Goal: Navigation & Orientation: Find specific page/section

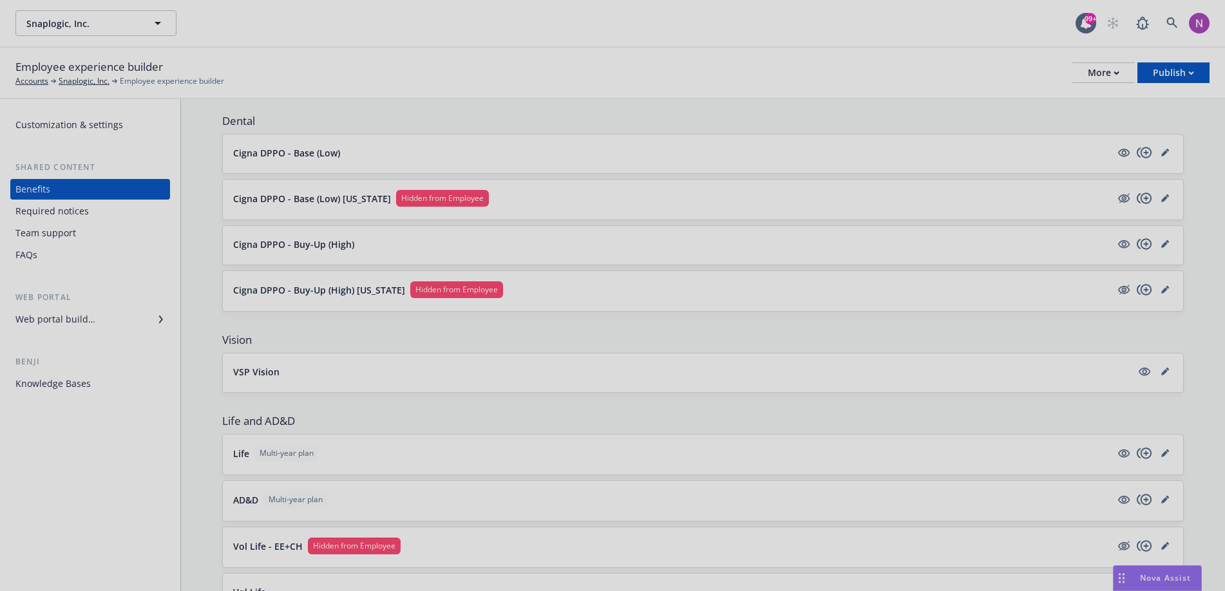
scroll to position [414, 0]
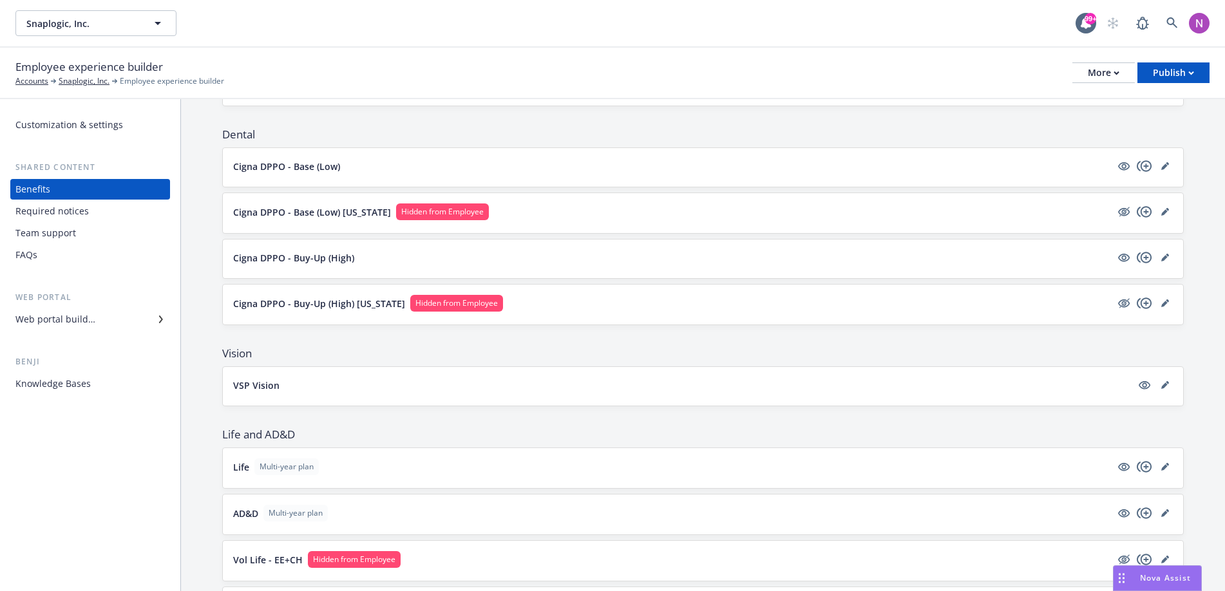
click at [75, 224] on div "Team support" at bounding box center [89, 233] width 149 height 21
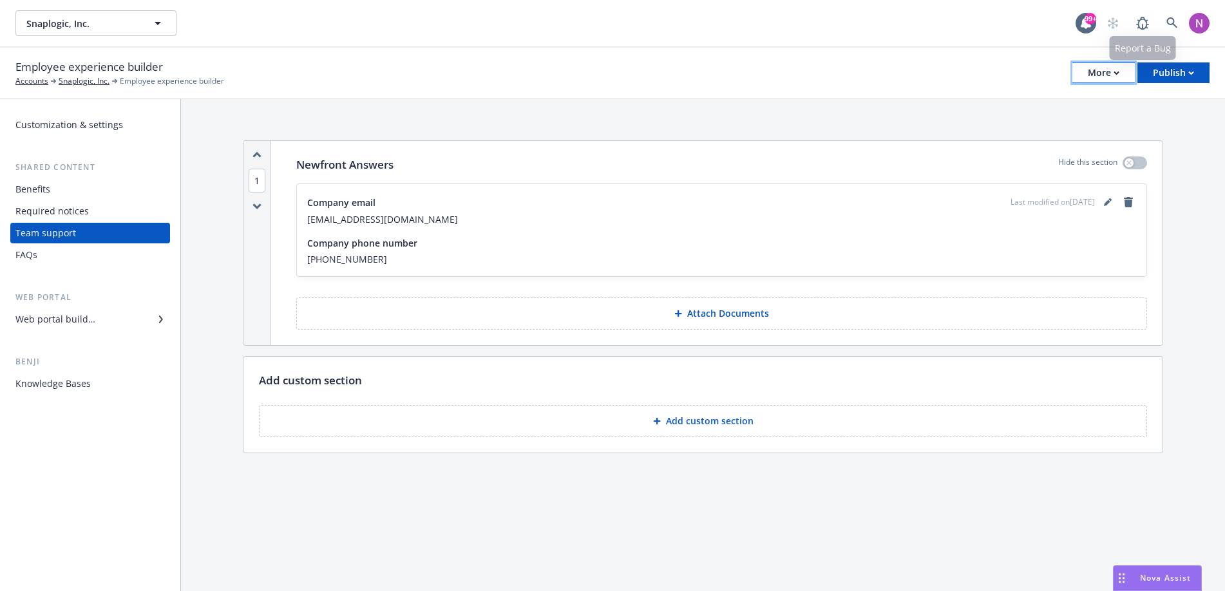
click at [1112, 66] on div "More" at bounding box center [1104, 72] width 32 height 19
click at [1112, 74] on div "Publish" at bounding box center [1173, 72] width 41 height 19
click at [952, 63] on div "Employee experience builder Accounts Snaplogic, Inc. Employee experience builde…" at bounding box center [612, 73] width 1194 height 28
click at [1098, 77] on div "More" at bounding box center [1104, 72] width 32 height 19
click at [1065, 153] on link "Configure test user to preview app" at bounding box center [1038, 153] width 191 height 26
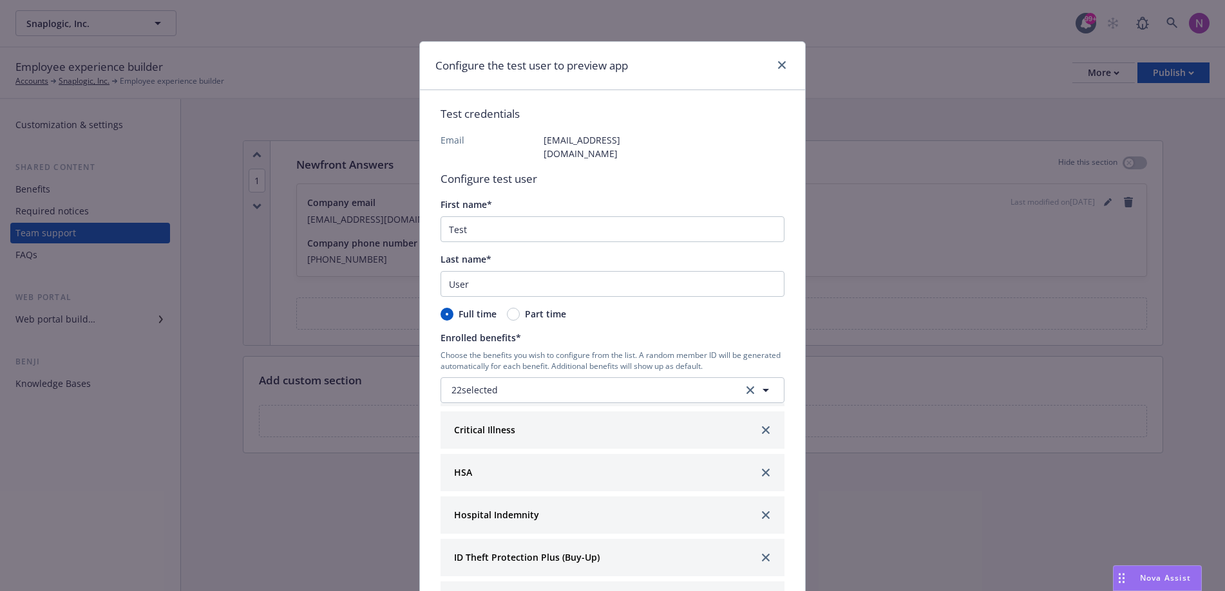
click at [589, 129] on div "Test credentials Email [EMAIL_ADDRESS][DOMAIN_NAME] Configure test user First n…" at bounding box center [613, 351] width 344 height 490
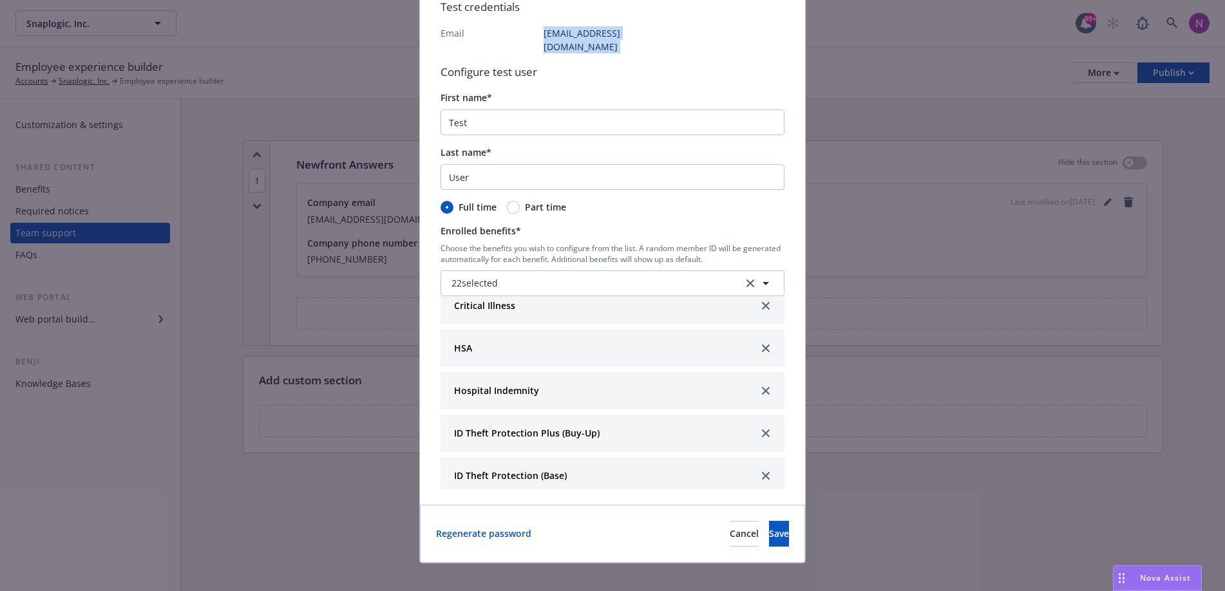
scroll to position [742, 0]
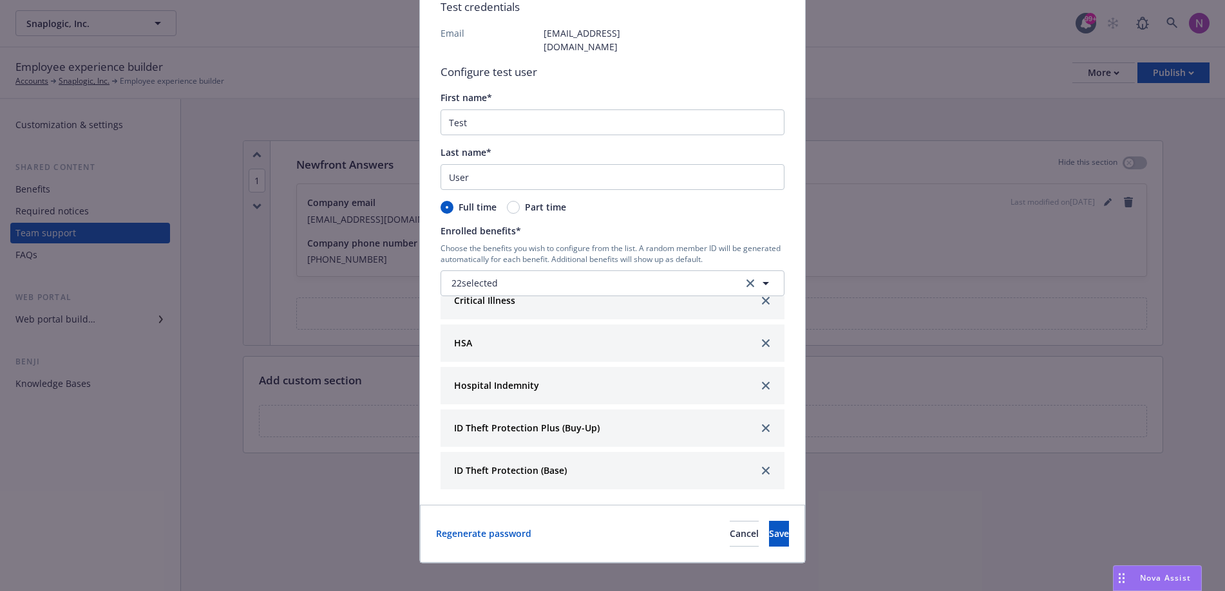
click at [950, 392] on div "Configure the test user to preview app Test credentials Email [EMAIL_ADDRESS][D…" at bounding box center [612, 295] width 1225 height 591
click at [730, 530] on button "Cancel" at bounding box center [744, 534] width 29 height 26
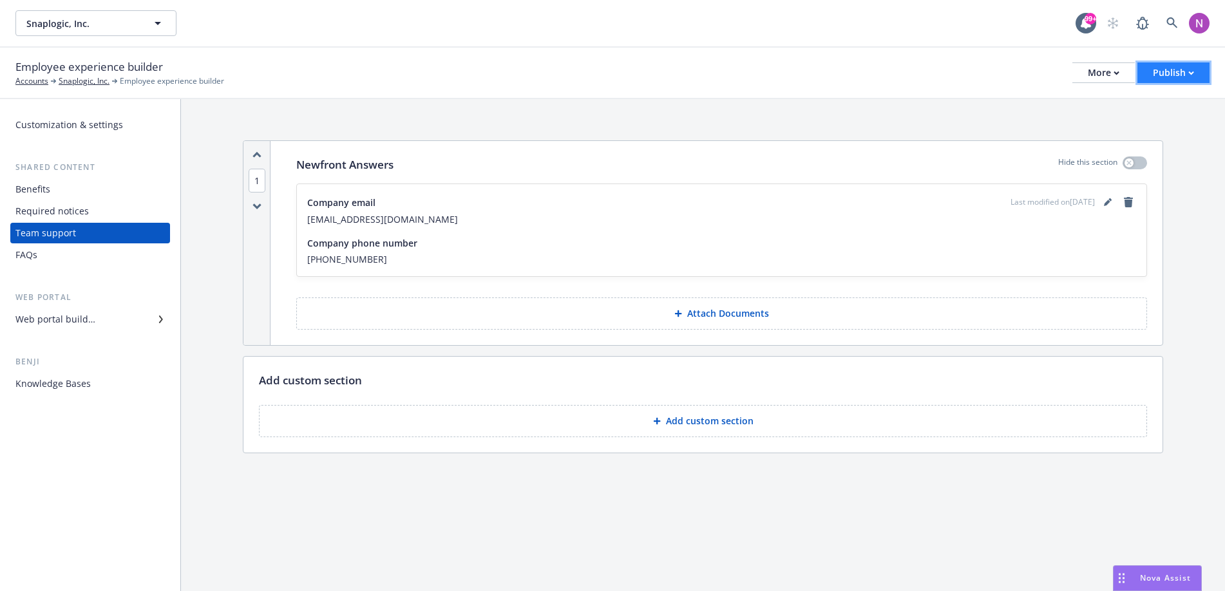
click at [1112, 68] on div "Publish" at bounding box center [1173, 72] width 41 height 19
click at [1078, 84] on div "Employee experience builder Accounts Snaplogic, Inc. Employee experience builde…" at bounding box center [612, 73] width 1194 height 28
click at [1094, 74] on div "More" at bounding box center [1104, 72] width 32 height 19
click at [1091, 149] on link "Configure test user to preview app" at bounding box center [1038, 153] width 191 height 26
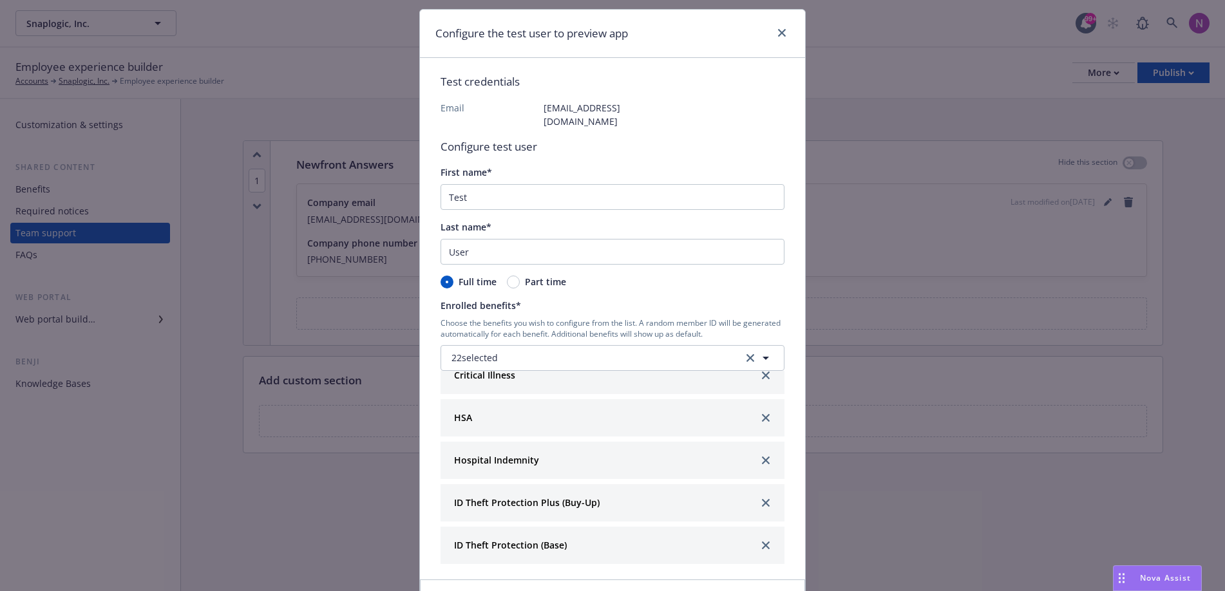
scroll to position [107, 0]
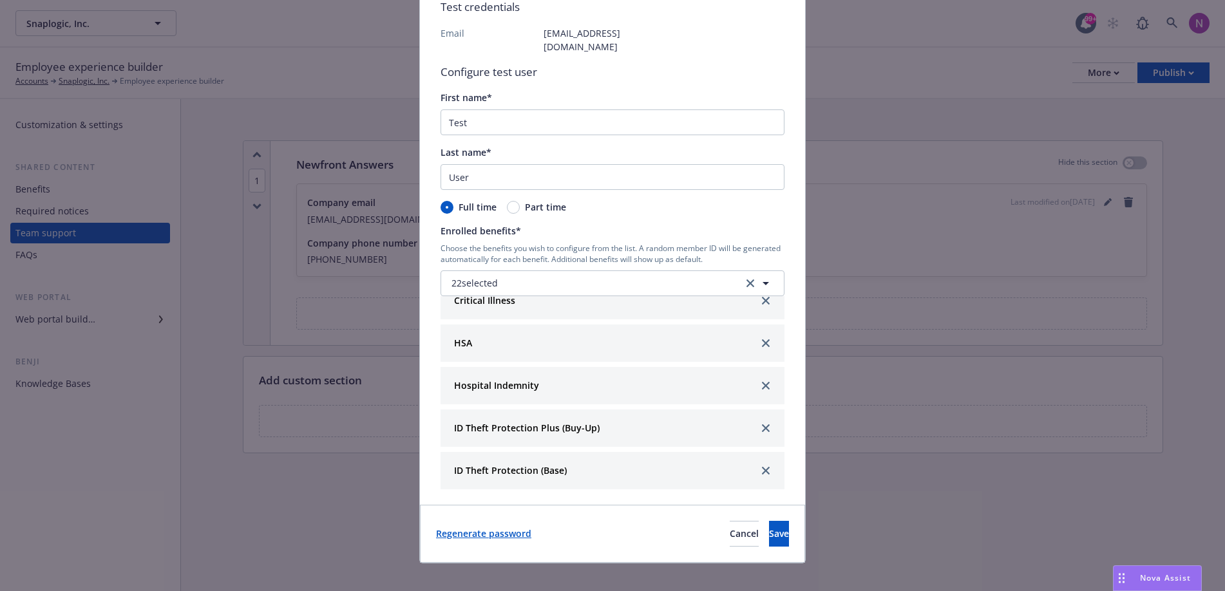
click at [473, 527] on link "Regenerate password" at bounding box center [483, 534] width 95 height 14
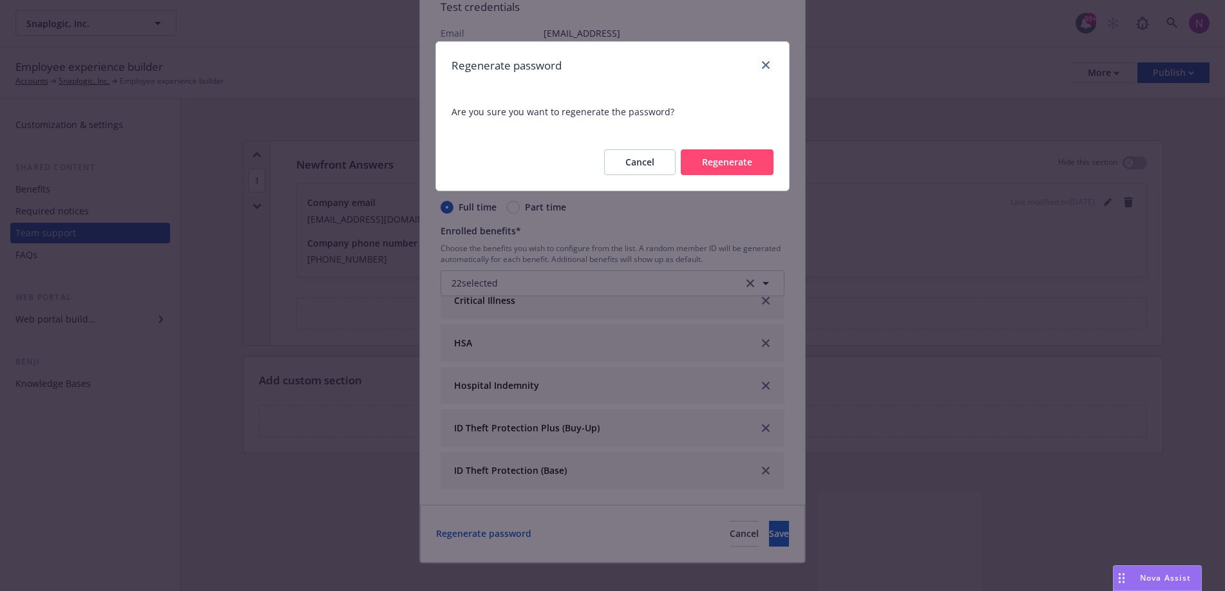
click at [649, 155] on button "Cancel" at bounding box center [640, 162] width 72 height 26
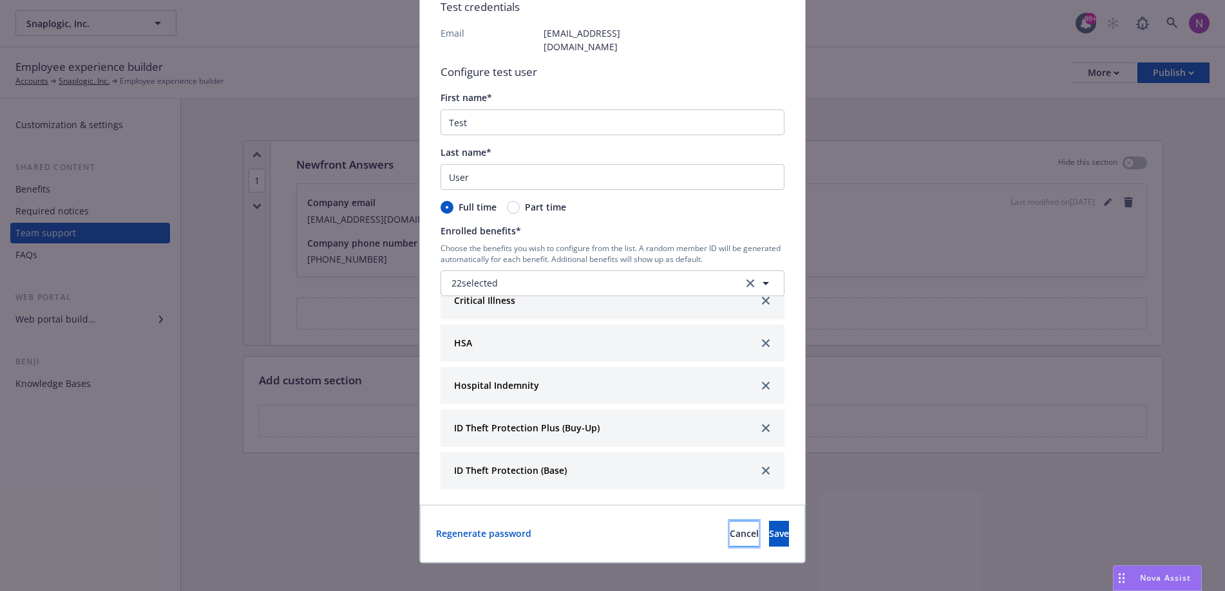
click at [730, 528] on span "Cancel" at bounding box center [744, 534] width 29 height 12
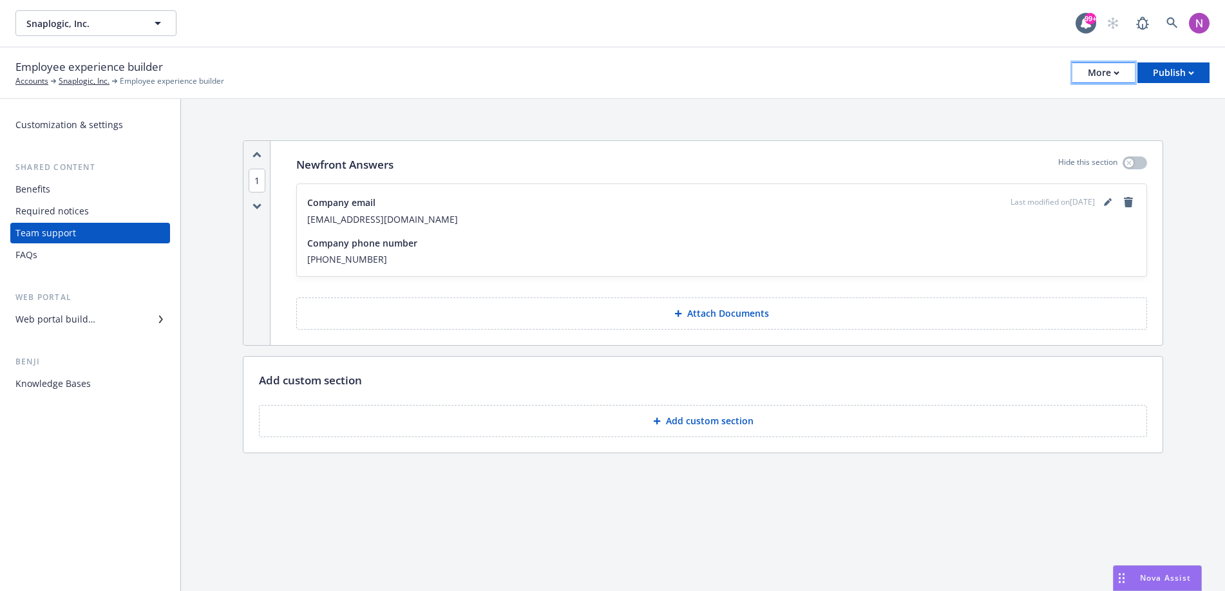
click at [1092, 72] on div "More" at bounding box center [1104, 72] width 32 height 19
click at [69, 126] on div "Customization & settings" at bounding box center [69, 125] width 108 height 21
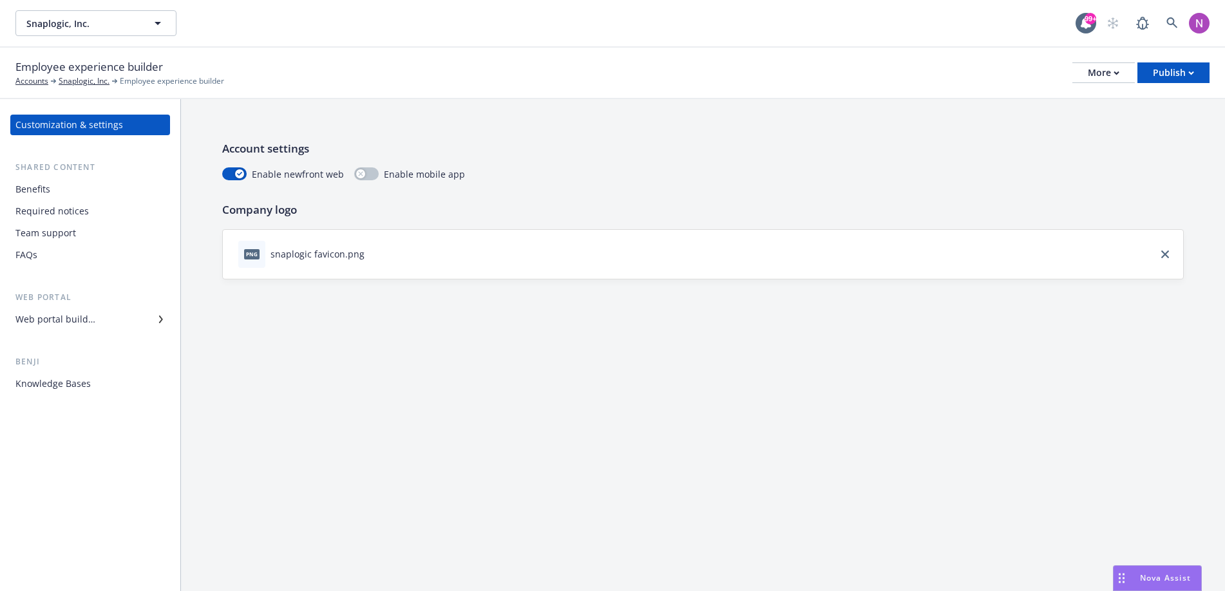
click at [73, 230] on div "Team support" at bounding box center [45, 233] width 61 height 21
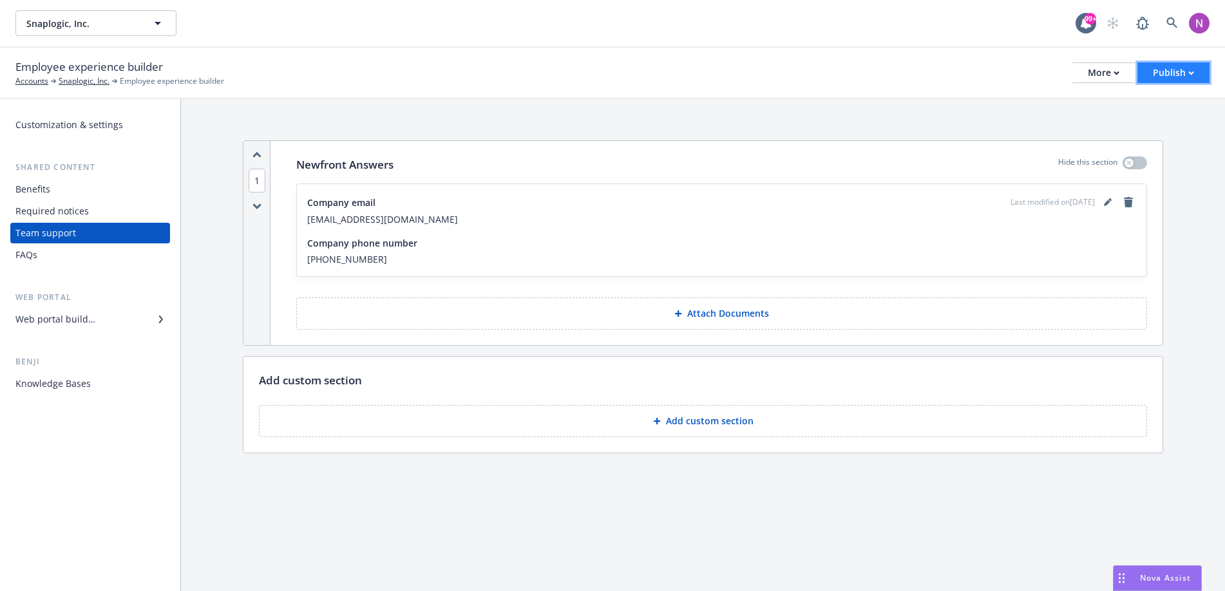
click at [1112, 65] on div "Publish" at bounding box center [1173, 72] width 41 height 19
click at [1112, 66] on div "More" at bounding box center [1104, 72] width 32 height 19
click at [1066, 145] on link "Configure test user to preview app" at bounding box center [1038, 153] width 191 height 26
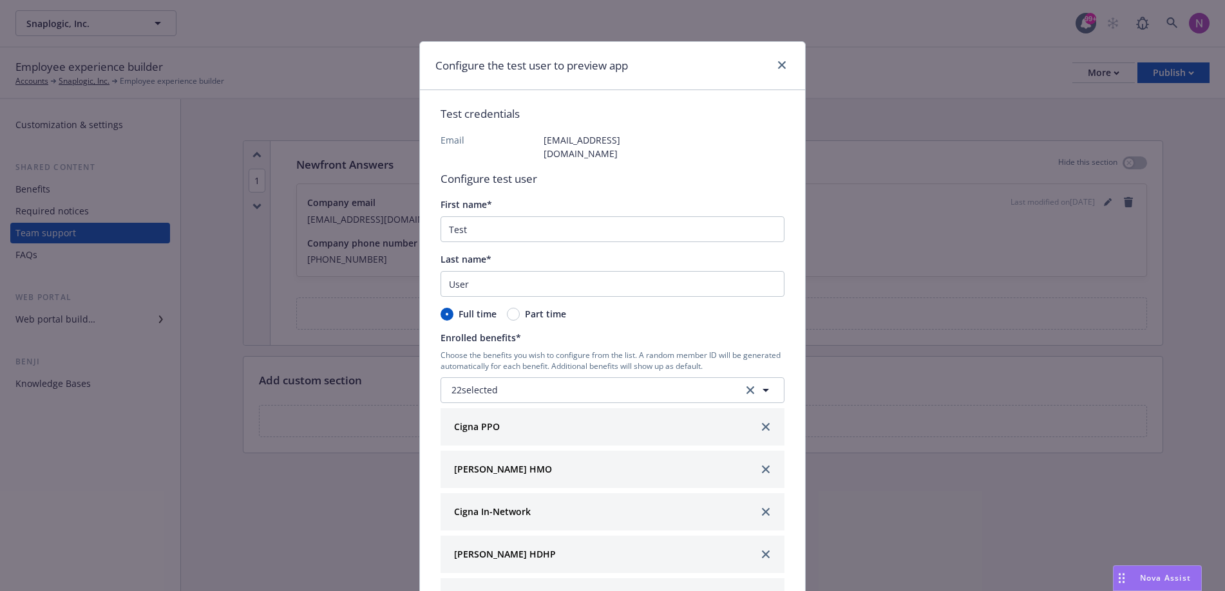
click at [549, 144] on p "[EMAIL_ADDRESS][DOMAIN_NAME]" at bounding box center [595, 146] width 103 height 27
drag, startPoint x: 549, startPoint y: 144, endPoint x: 486, endPoint y: 151, distance: 63.6
click at [548, 144] on p "[EMAIL_ADDRESS][DOMAIN_NAME]" at bounding box center [595, 146] width 103 height 27
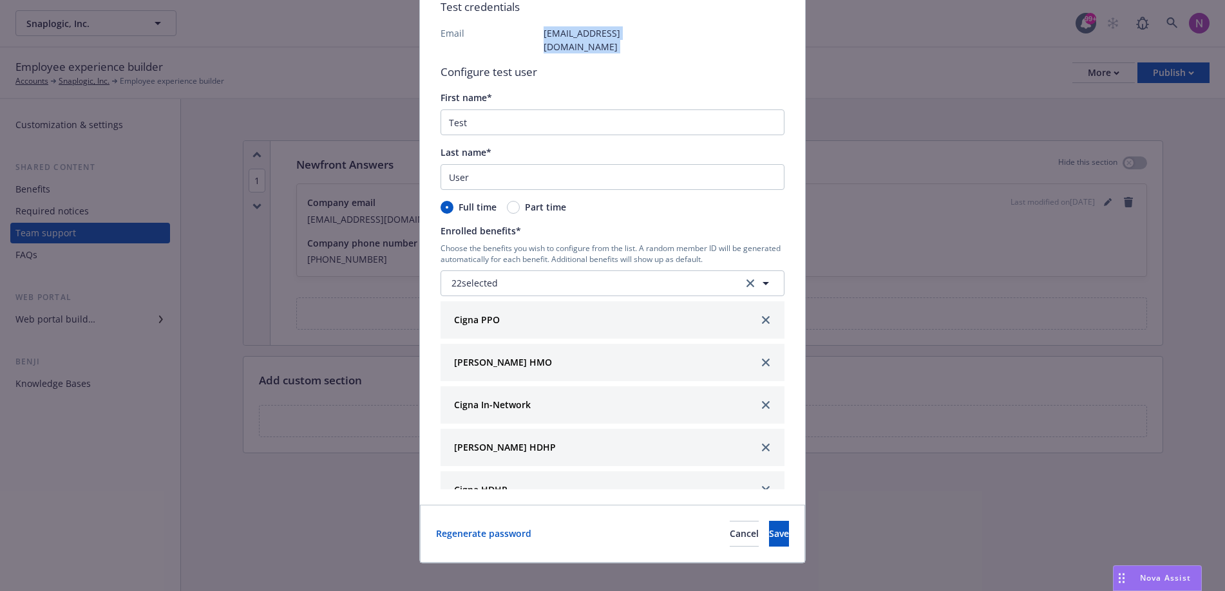
scroll to position [742, 0]
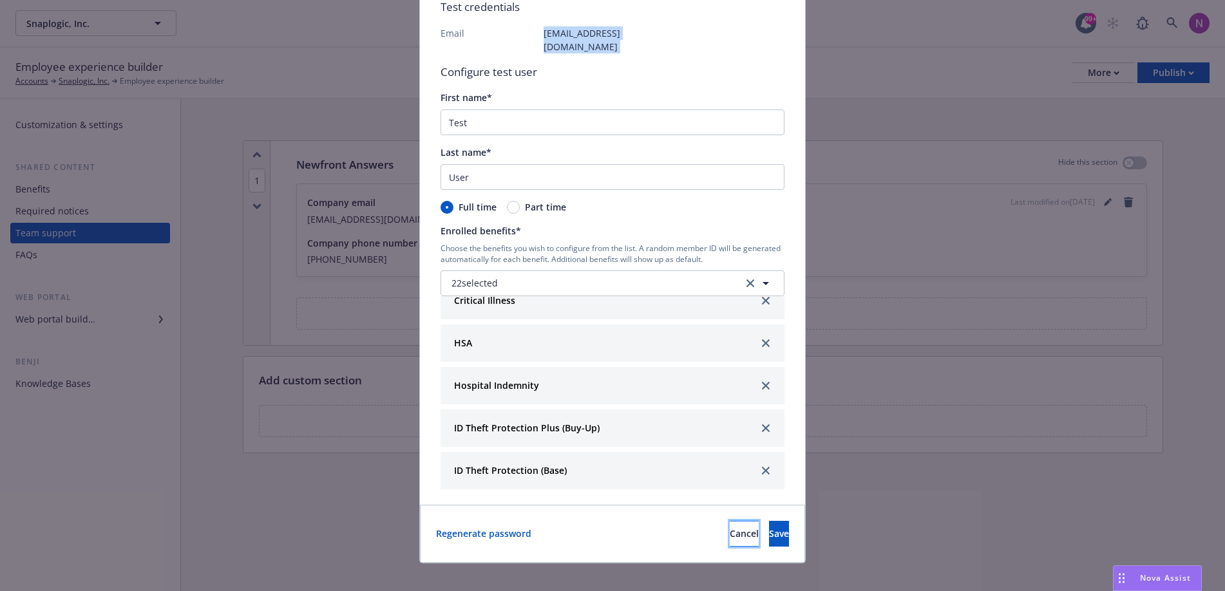
click at [730, 528] on span "Cancel" at bounding box center [744, 534] width 29 height 12
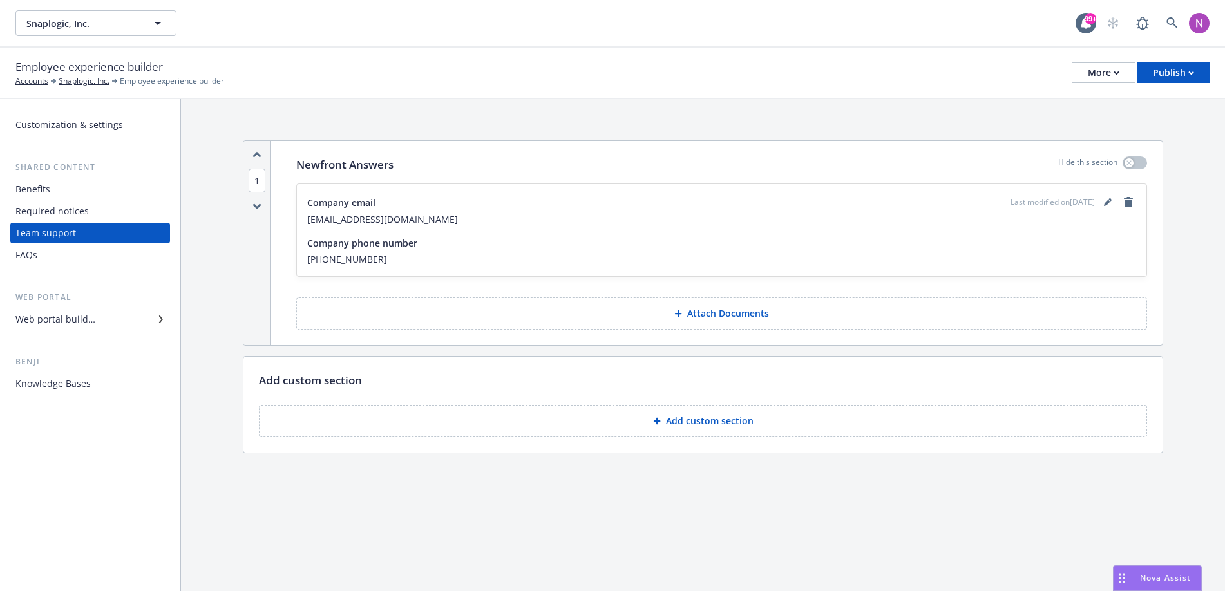
click at [108, 119] on div "Customization & settings" at bounding box center [69, 125] width 108 height 21
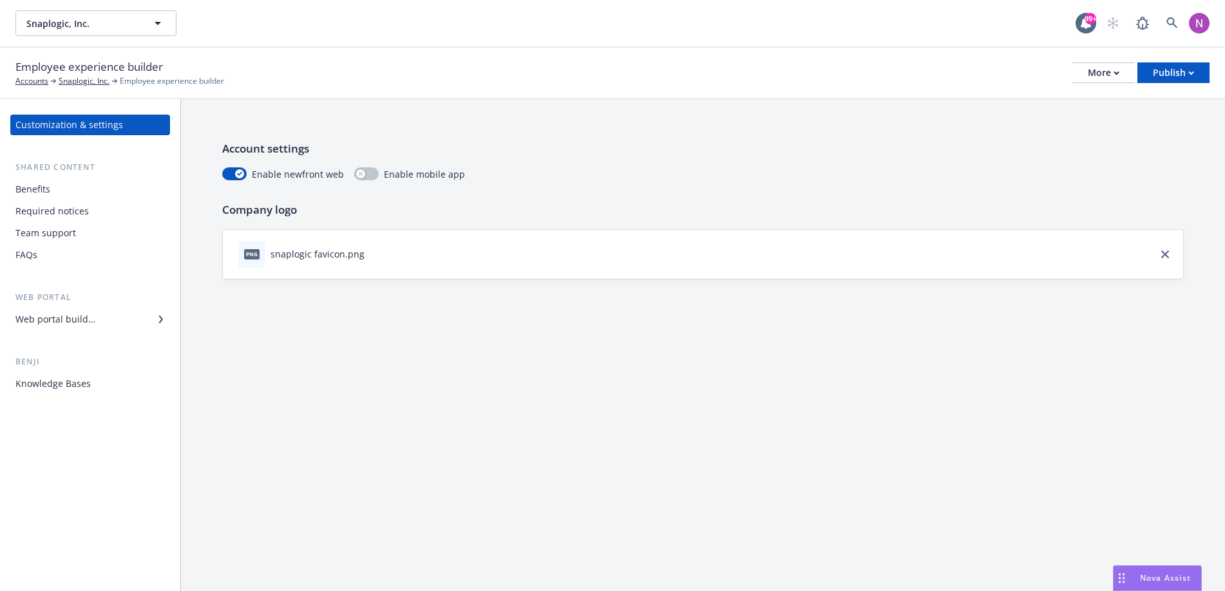
click at [41, 192] on div "Benefits" at bounding box center [32, 189] width 35 height 21
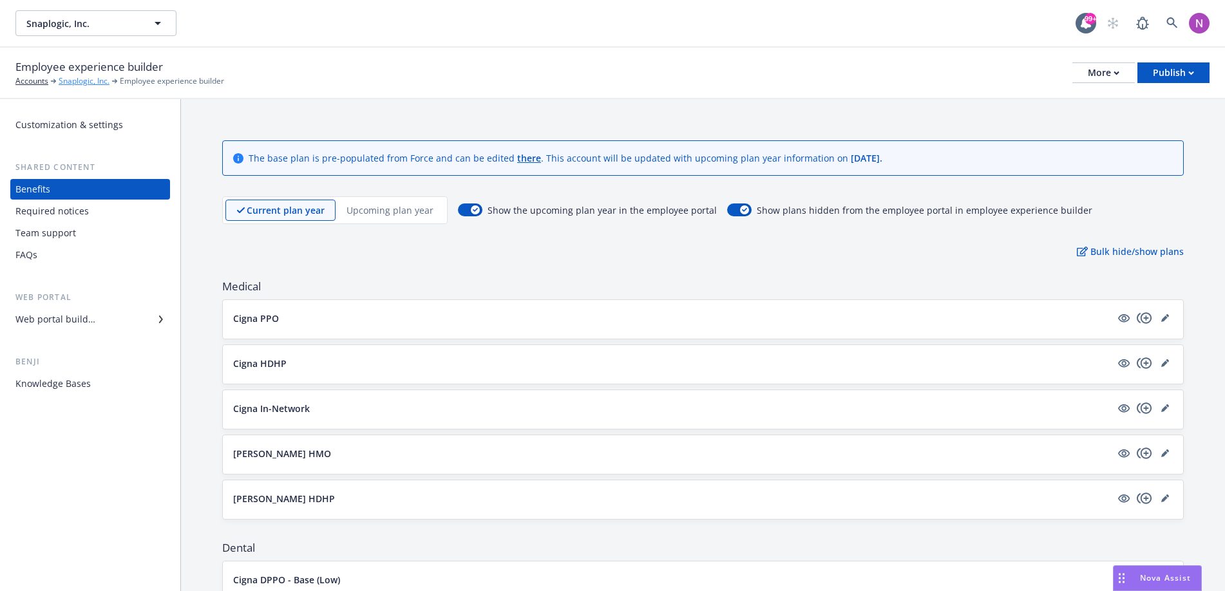
click at [68, 77] on link "Snaplogic, Inc." at bounding box center [84, 81] width 51 height 12
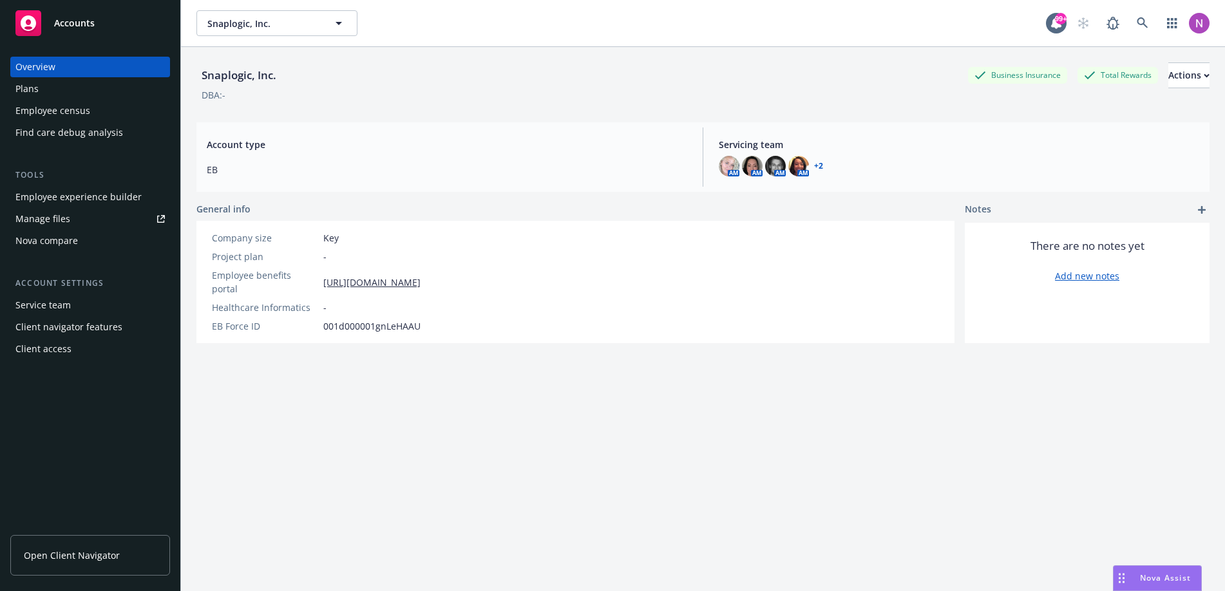
click at [70, 352] on div "Client access" at bounding box center [89, 349] width 149 height 21
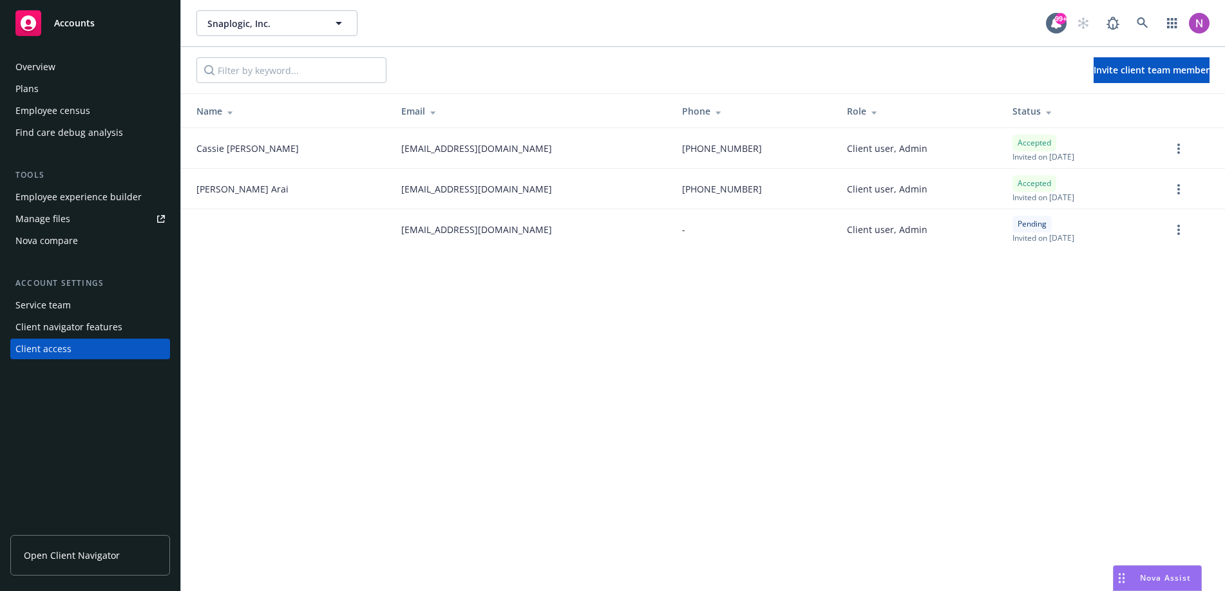
click at [55, 328] on div "Client navigator features" at bounding box center [68, 327] width 107 height 21
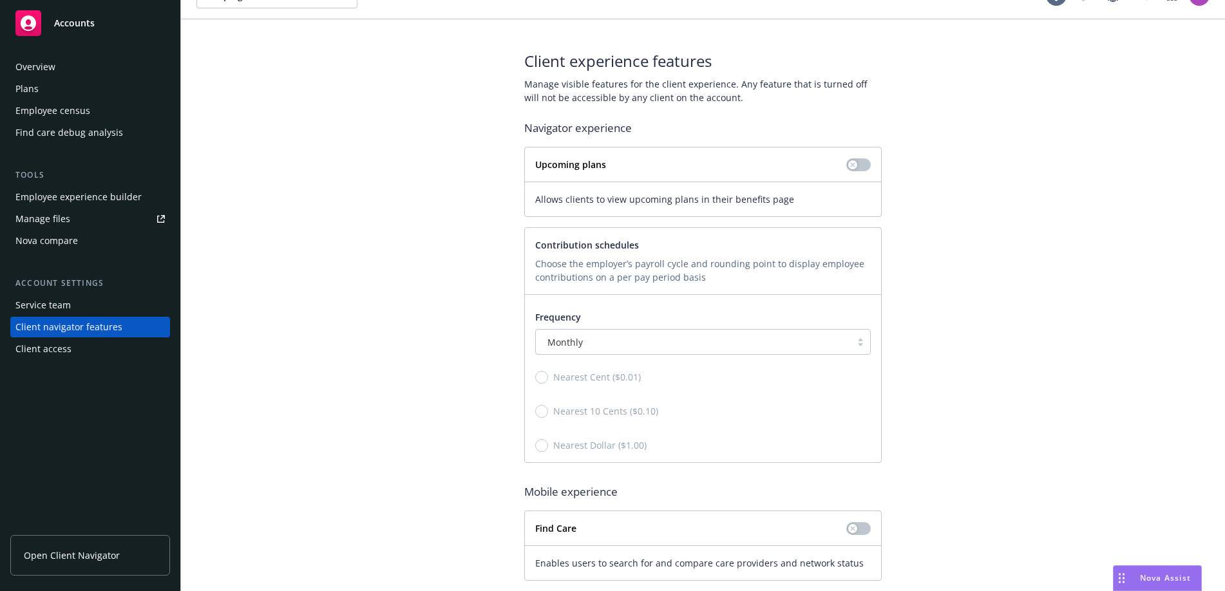
scroll to position [48, 0]
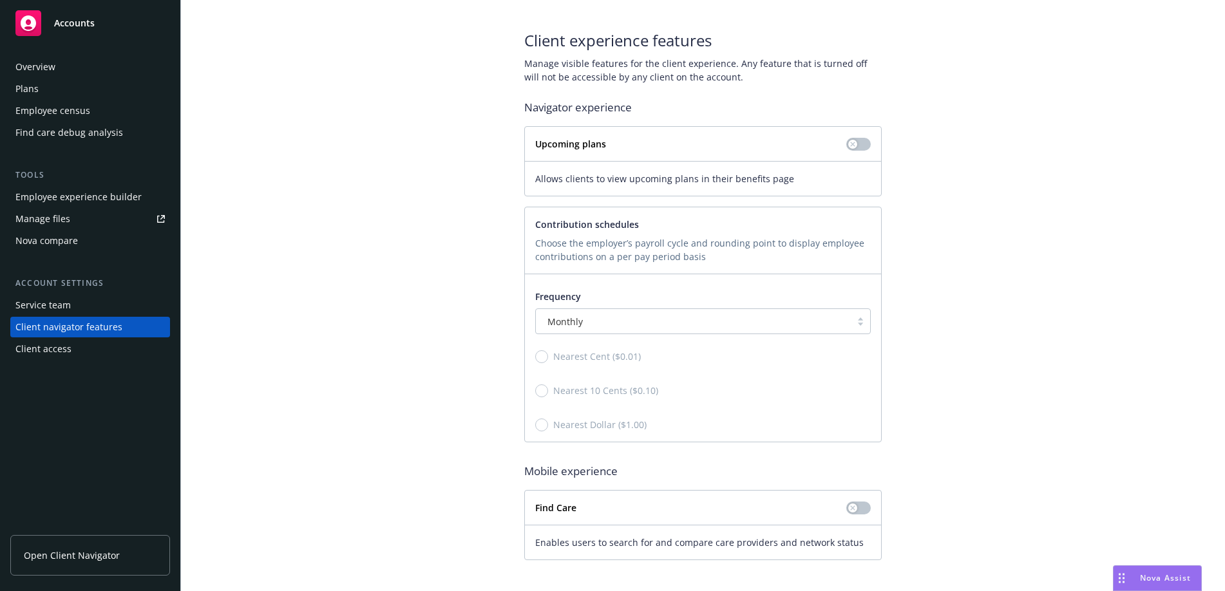
click at [84, 69] on div "Overview" at bounding box center [89, 67] width 149 height 21
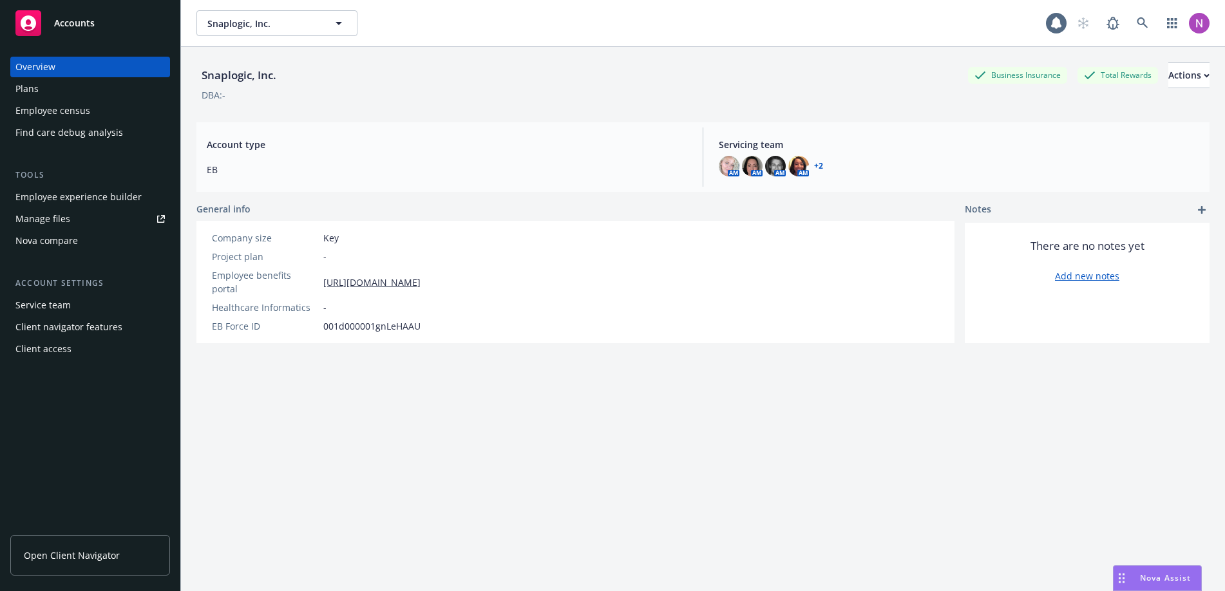
click at [80, 79] on div "Plans" at bounding box center [89, 89] width 149 height 21
